Goal: Find specific page/section: Find specific page/section

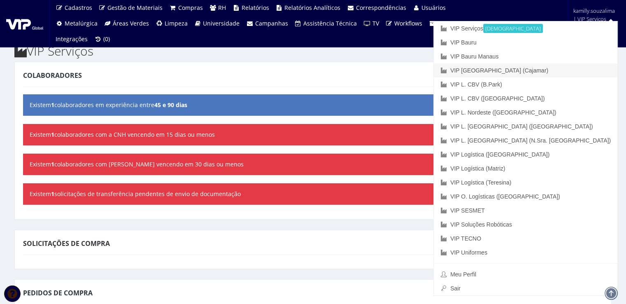
click at [579, 73] on link "VIP [GEOGRAPHIC_DATA] (Cajamar)" at bounding box center [526, 70] width 184 height 14
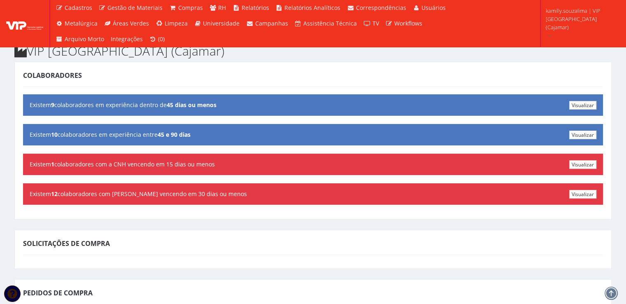
drag, startPoint x: 232, startPoint y: 81, endPoint x: 296, endPoint y: 70, distance: 65.6
click at [0, 0] on span "Colaboradores" at bounding box center [0, 0] width 0 height 0
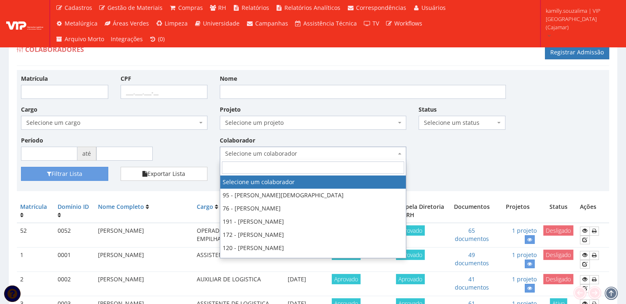
click at [286, 154] on span "Selecione um colaborador" at bounding box center [310, 153] width 171 height 8
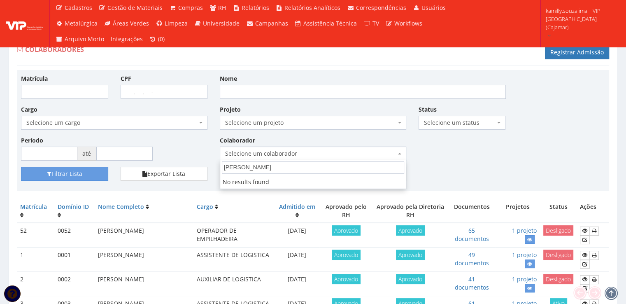
type input "[PERSON_NAME]"
